Goal: Information Seeking & Learning: Check status

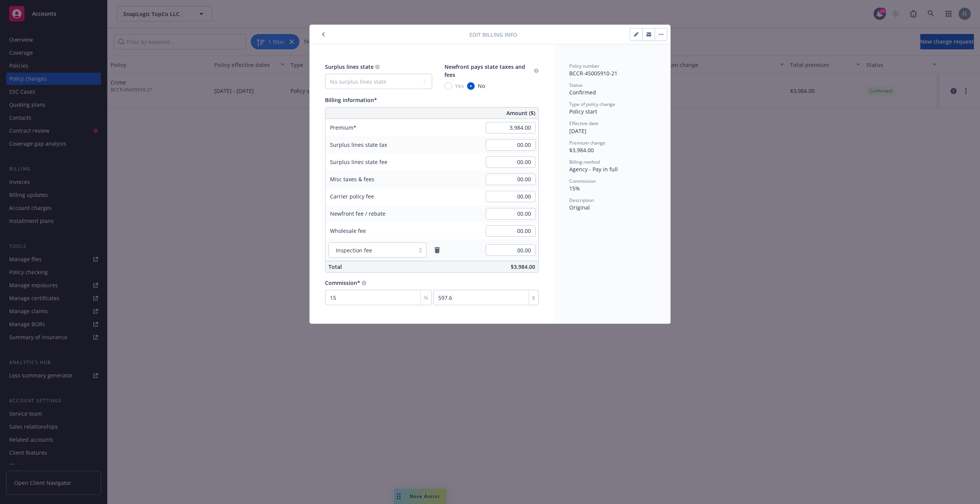
click at [322, 32] on icon "button" at bounding box center [323, 34] width 3 height 5
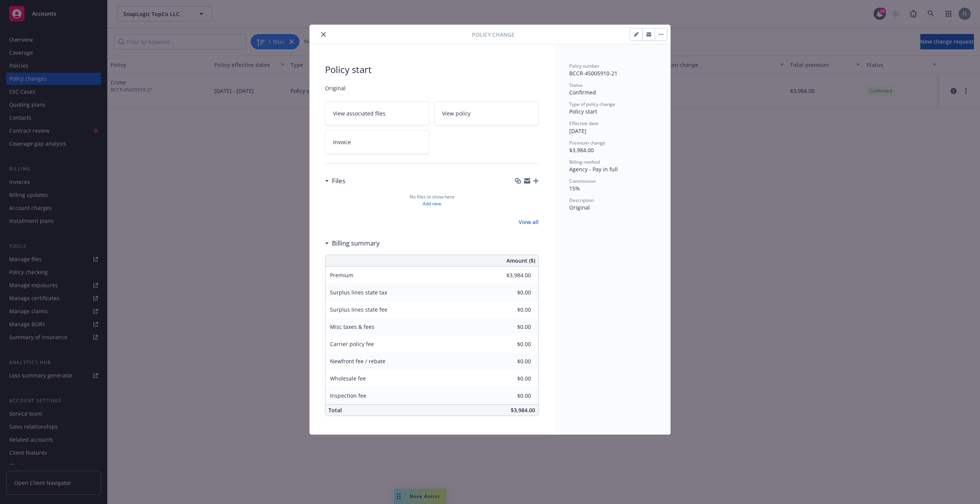
click at [662, 33] on button "button" at bounding box center [660, 34] width 12 height 12
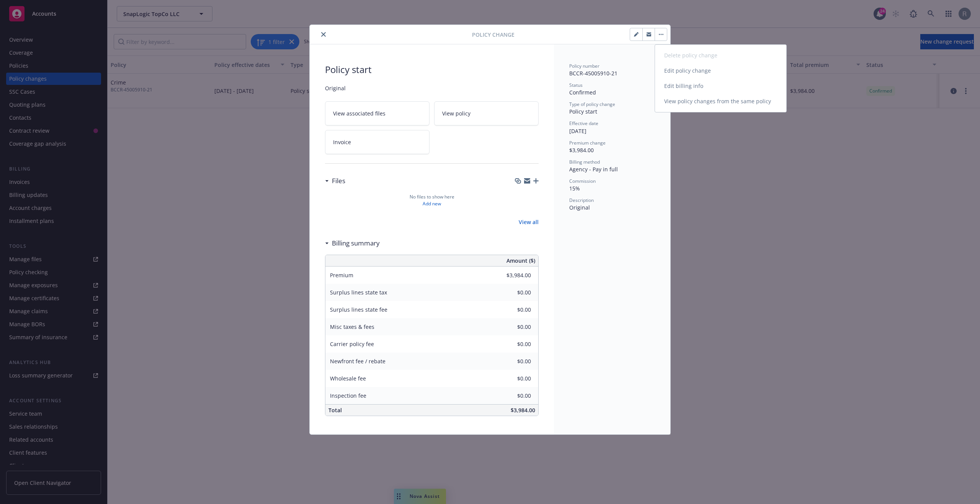
click at [677, 84] on link "Edit billing info" at bounding box center [720, 85] width 131 height 15
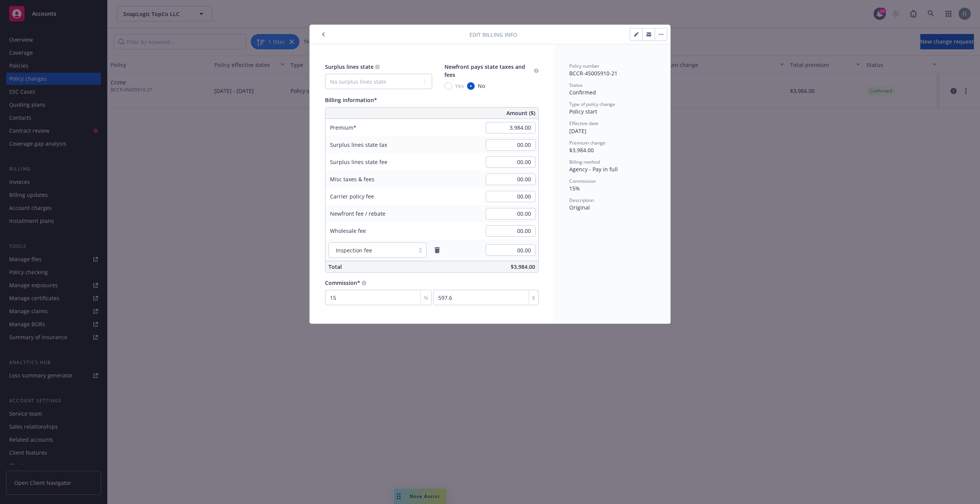
click at [662, 36] on button "button" at bounding box center [660, 34] width 12 height 12
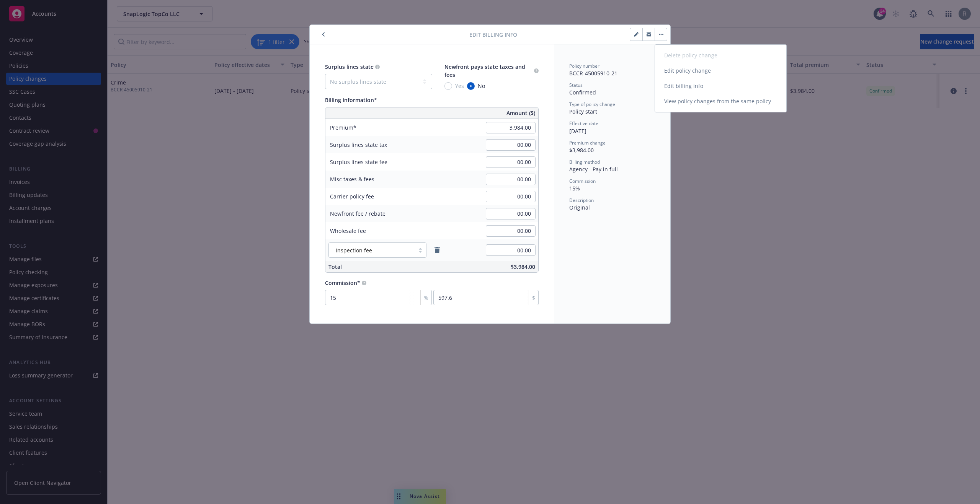
click at [692, 101] on link "View policy changes from the same policy" at bounding box center [720, 101] width 131 height 15
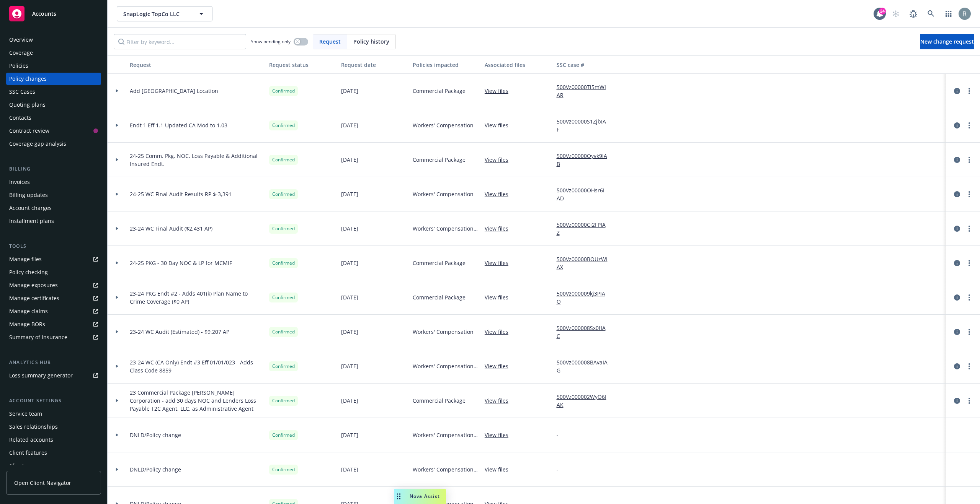
click at [382, 41] on span "Policy history" at bounding box center [371, 42] width 36 height 8
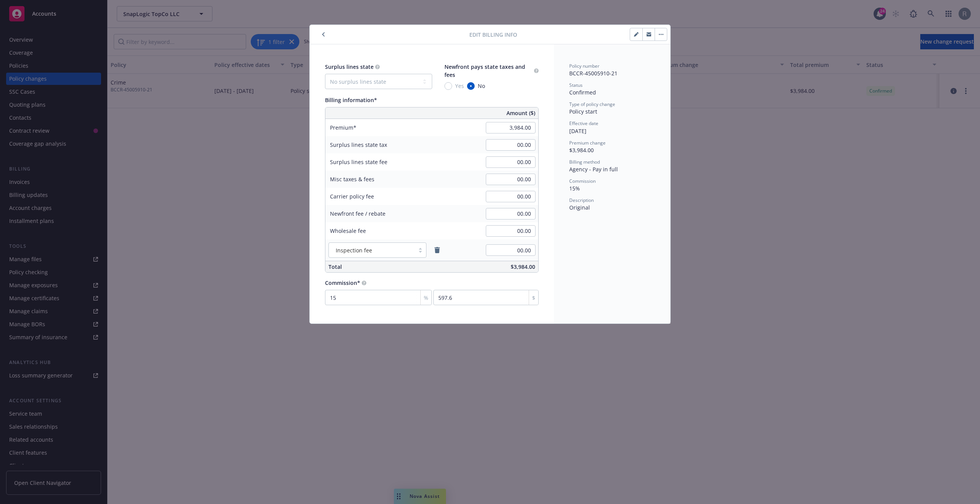
click at [720, 145] on div "Edit billing info Surplus lines state No surplus lines state [US_STATE] [US_STA…" at bounding box center [490, 252] width 980 height 504
click at [322, 33] on icon "button" at bounding box center [323, 34] width 3 height 5
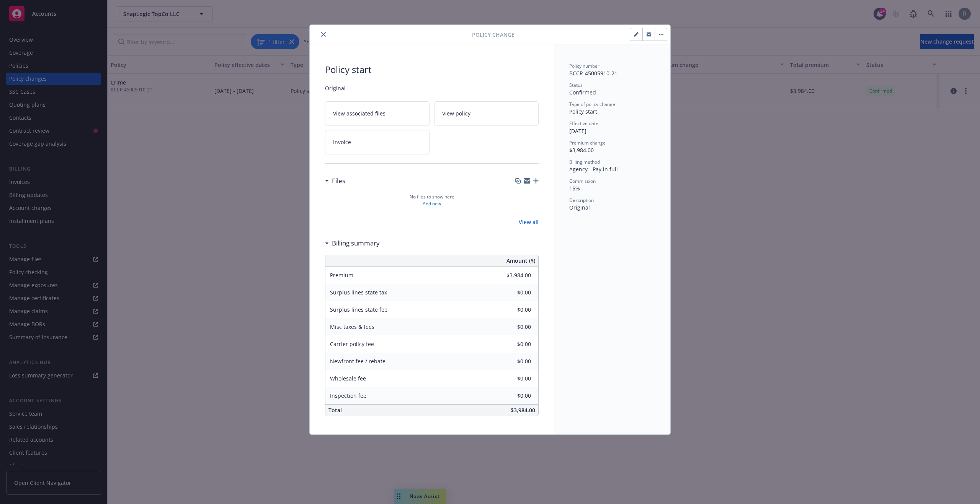
click at [322, 33] on icon "close" at bounding box center [323, 34] width 5 height 5
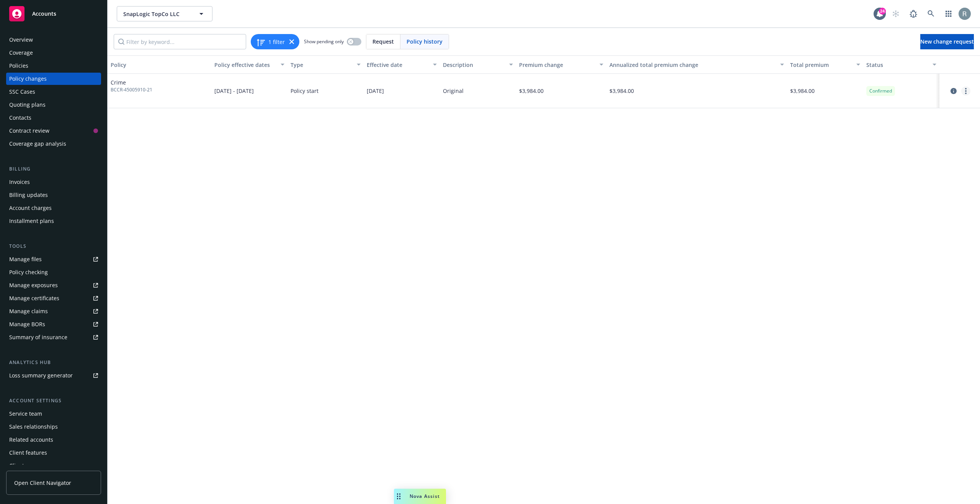
click at [965, 91] on circle "more" at bounding box center [966, 91] width 2 height 2
click at [908, 162] on link "View policy changes from the same policy" at bounding box center [903, 167] width 131 height 15
click at [964, 90] on link "more" at bounding box center [965, 90] width 9 height 9
click at [885, 147] on link "Edit billing info" at bounding box center [903, 152] width 131 height 15
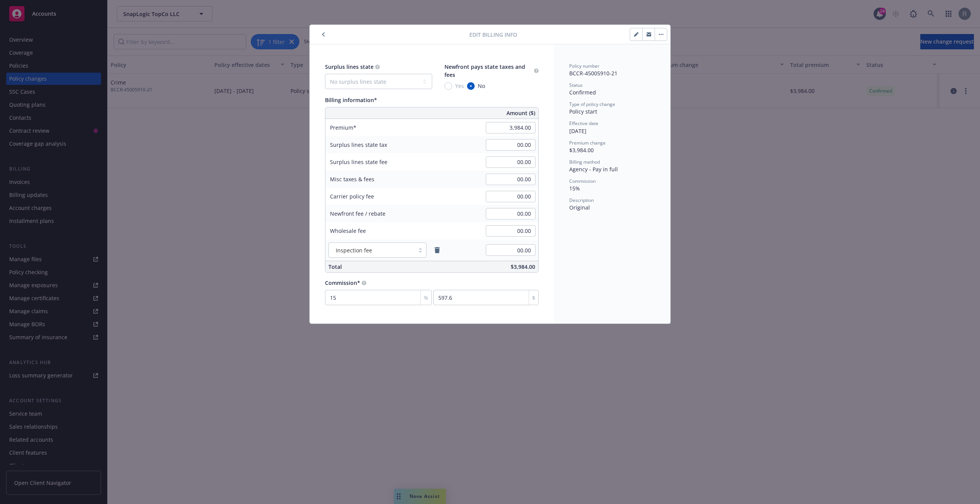
click at [323, 33] on icon "button" at bounding box center [323, 35] width 2 height 4
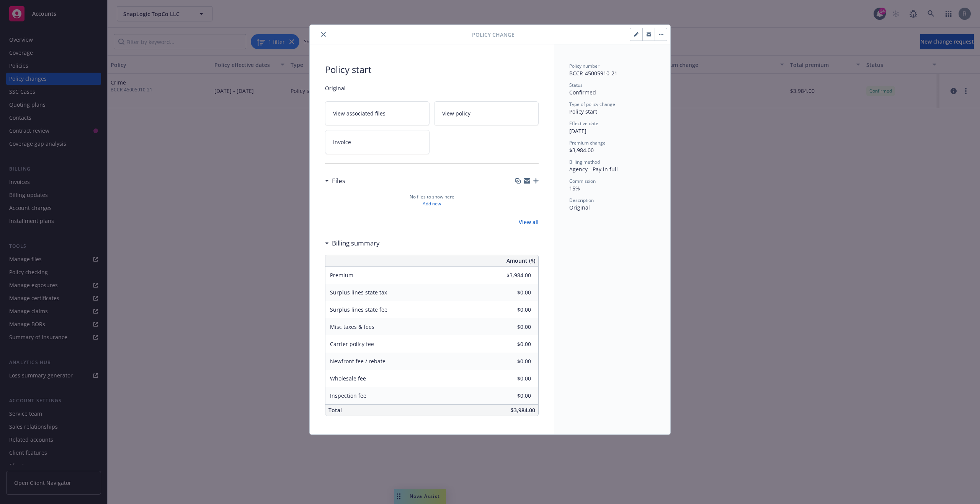
click at [385, 143] on link "Invoice" at bounding box center [377, 142] width 104 height 24
click at [664, 33] on button "button" at bounding box center [660, 34] width 12 height 12
click at [678, 86] on link "Edit billing info" at bounding box center [720, 85] width 131 height 15
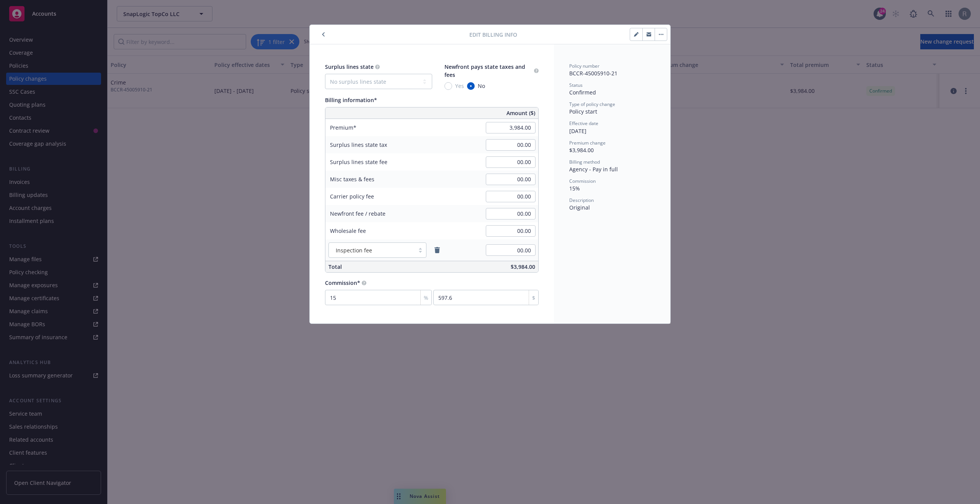
click at [661, 36] on button "button" at bounding box center [660, 34] width 12 height 12
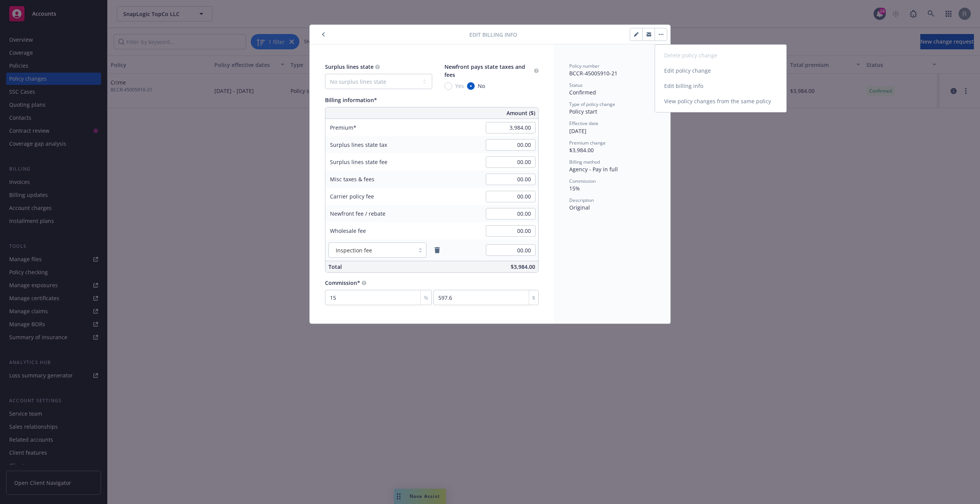
click at [680, 85] on link "Edit billing info" at bounding box center [720, 85] width 131 height 15
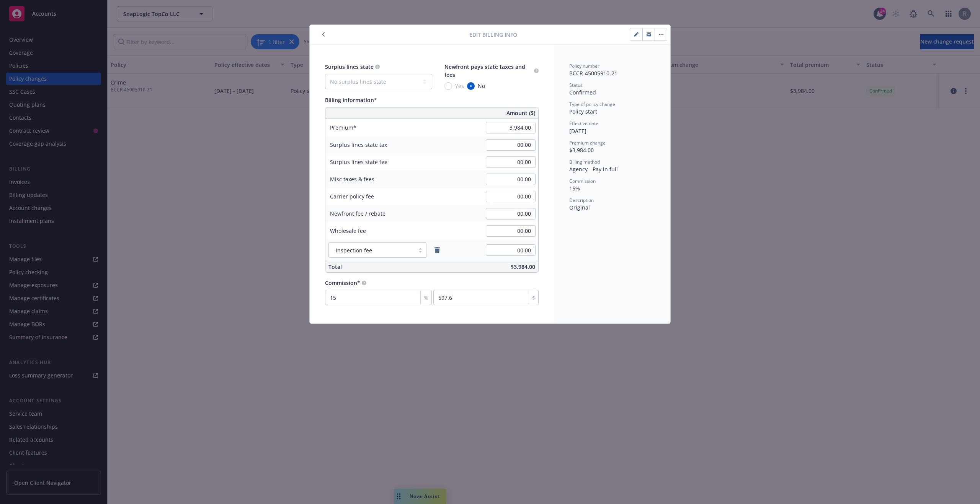
click at [662, 33] on button "button" at bounding box center [660, 34] width 12 height 12
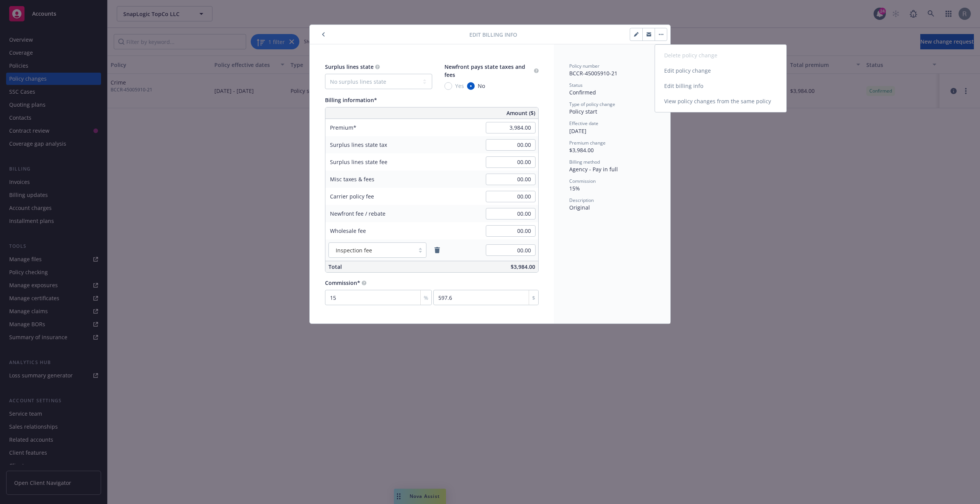
click at [671, 86] on link "Edit billing info" at bounding box center [720, 85] width 131 height 15
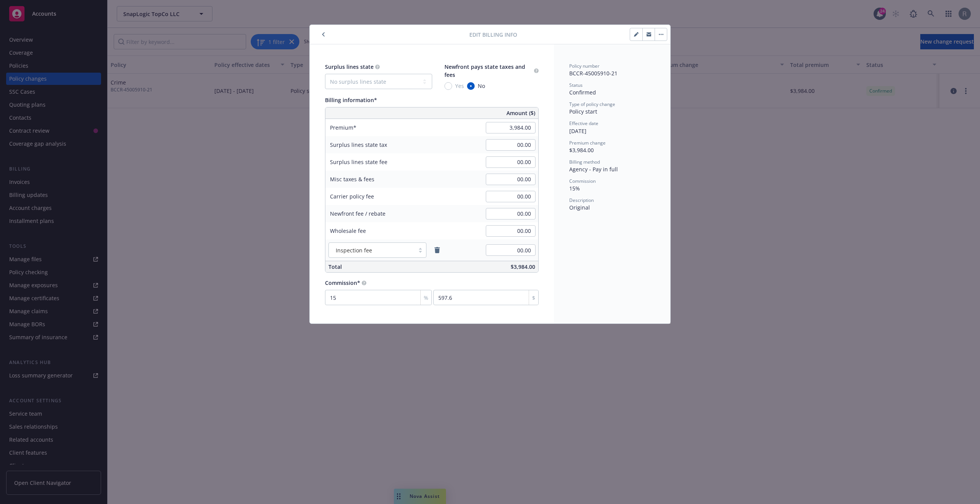
click at [663, 36] on button "button" at bounding box center [660, 34] width 12 height 12
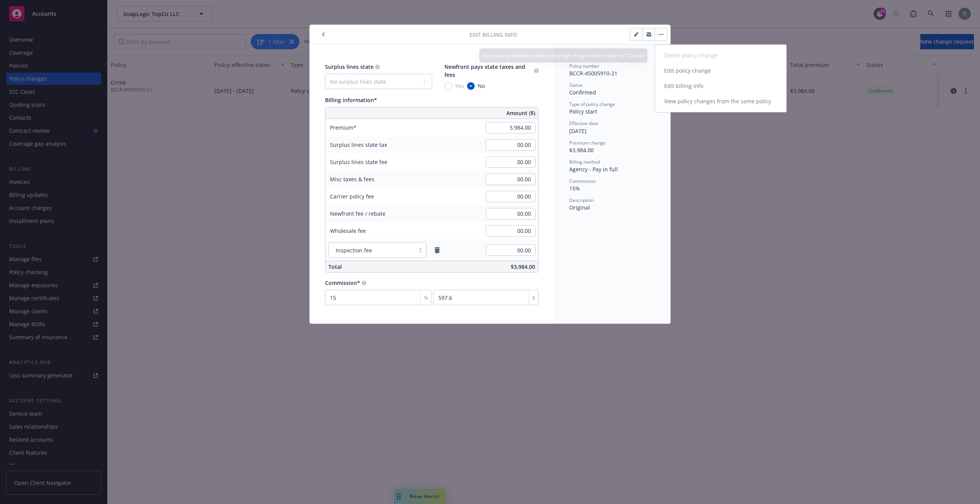
click at [683, 83] on link "Edit billing info" at bounding box center [720, 85] width 131 height 15
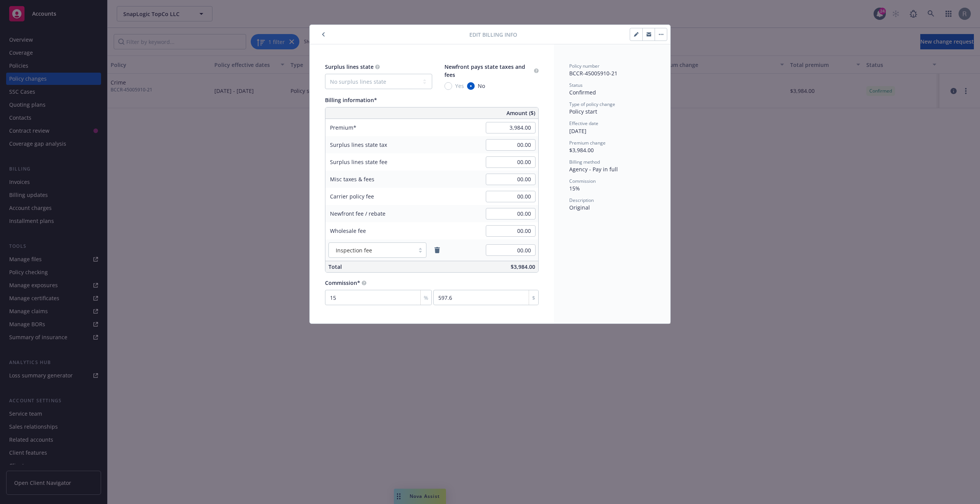
click at [662, 34] on icon "button" at bounding box center [662, 34] width 1 height 1
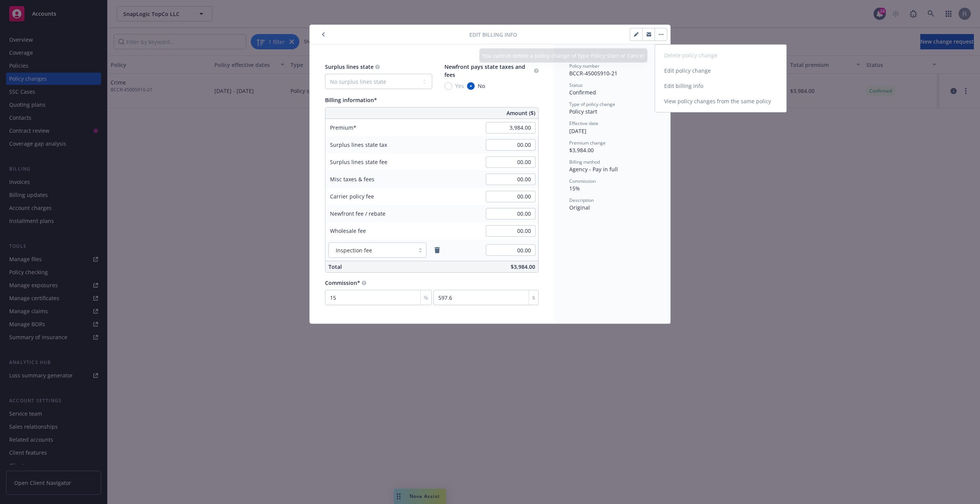
click at [678, 85] on link "Edit billing info" at bounding box center [720, 85] width 131 height 15
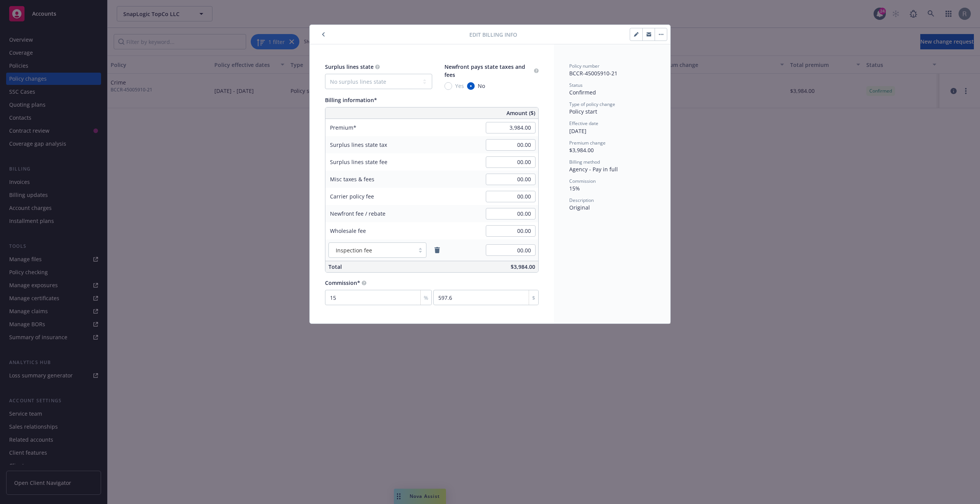
click at [322, 33] on icon "button" at bounding box center [323, 34] width 3 height 5
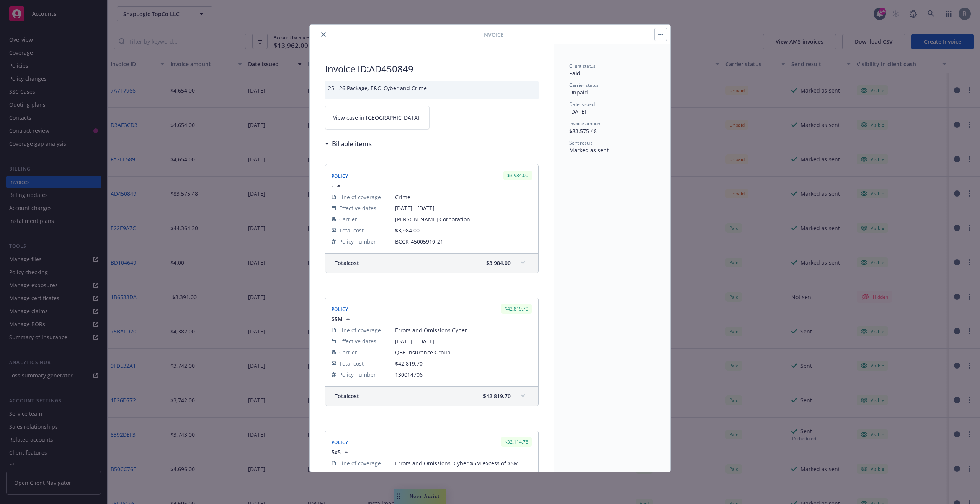
scroll to position [452, 0]
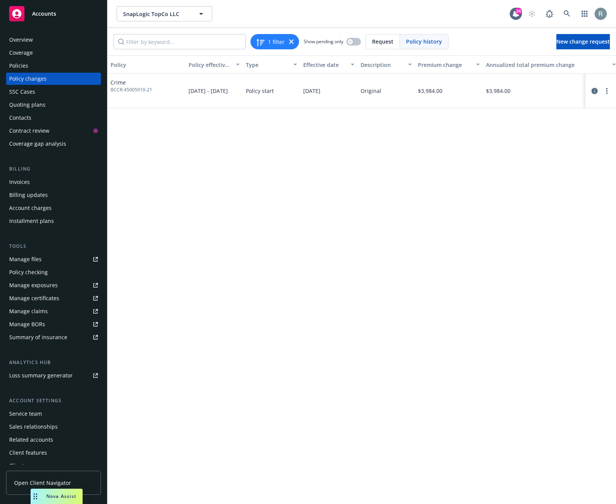
click at [594, 90] on icon "circleInformation" at bounding box center [595, 91] width 6 height 6
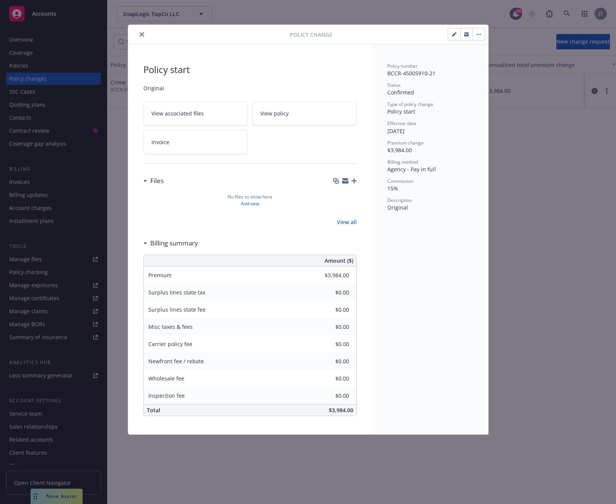
click at [479, 34] on icon "button" at bounding box center [479, 34] width 1 height 1
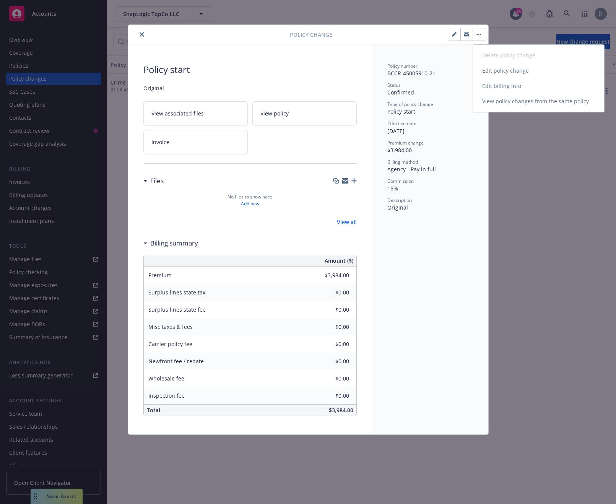
click at [502, 86] on link "Edit billing info" at bounding box center [538, 85] width 131 height 15
